Goal: Information Seeking & Learning: Understand process/instructions

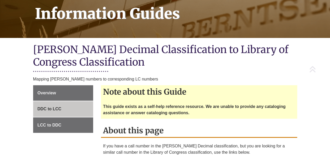
scroll to position [88, 0]
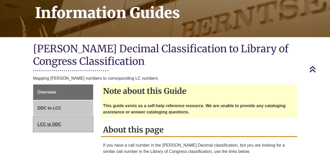
click at [58, 122] on link "LCC to DDC" at bounding box center [63, 125] width 60 height 16
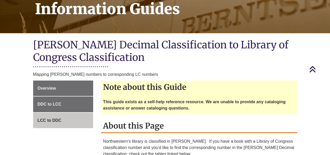
scroll to position [93, 0]
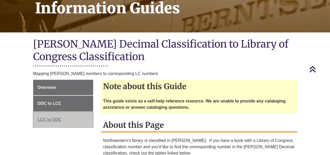
click at [50, 117] on span "LCC to DDC" at bounding box center [50, 119] width 24 height 4
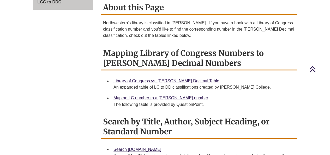
scroll to position [210, 0]
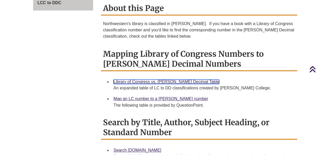
click at [188, 79] on link "Library of Congress vs. Dewey Decimal Table" at bounding box center [167, 81] width 106 height 4
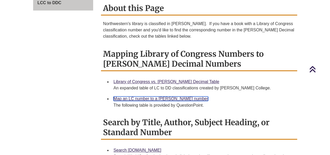
click at [163, 96] on link "Map an LC number to a Dewey number" at bounding box center [161, 98] width 95 height 4
